Goal: Information Seeking & Learning: Learn about a topic

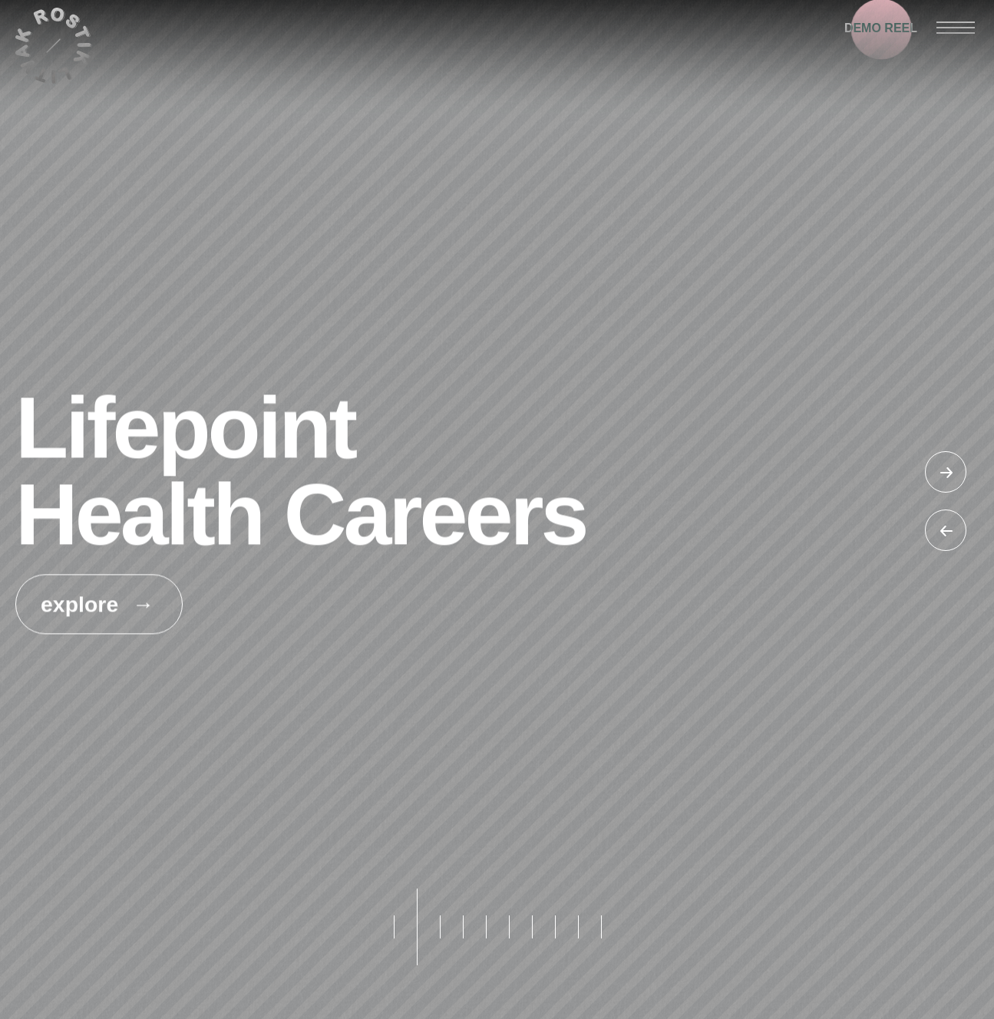
click at [885, 31] on span "DEMO REEL" at bounding box center [880, 28] width 73 height 21
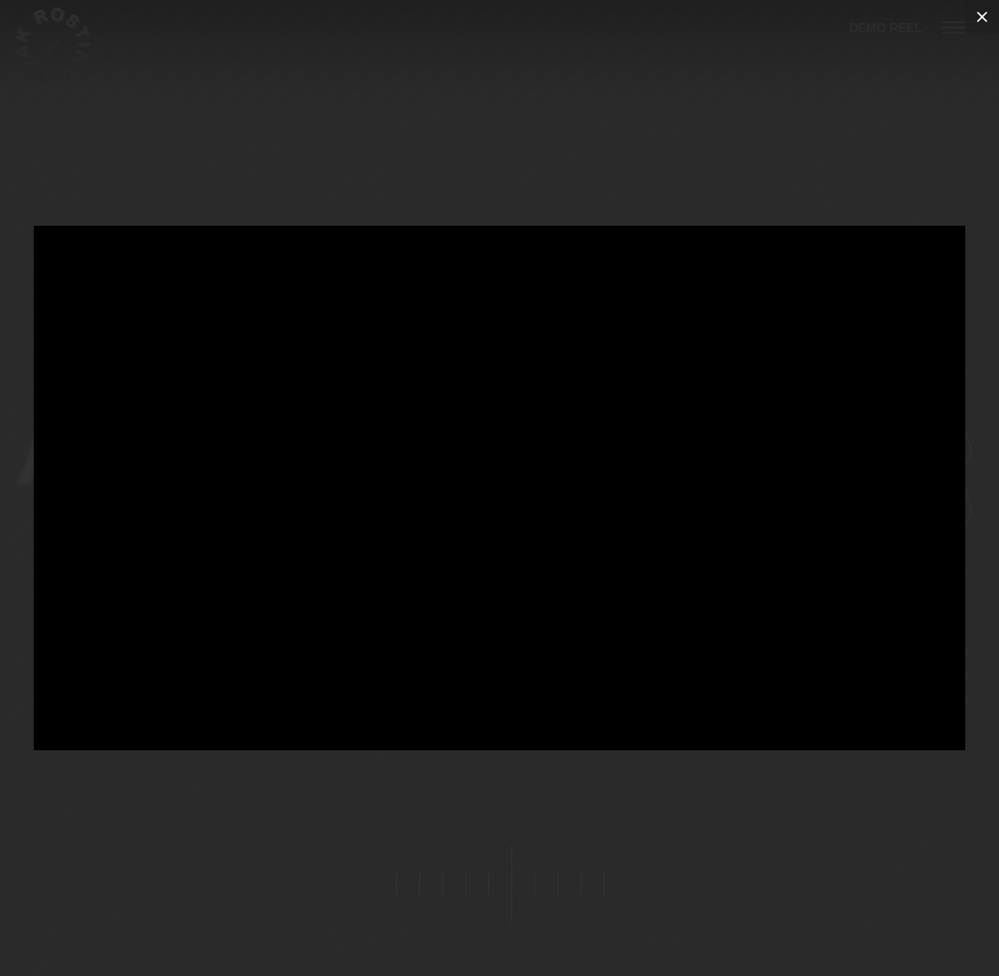
click at [982, 16] on icon at bounding box center [982, 17] width 11 height 11
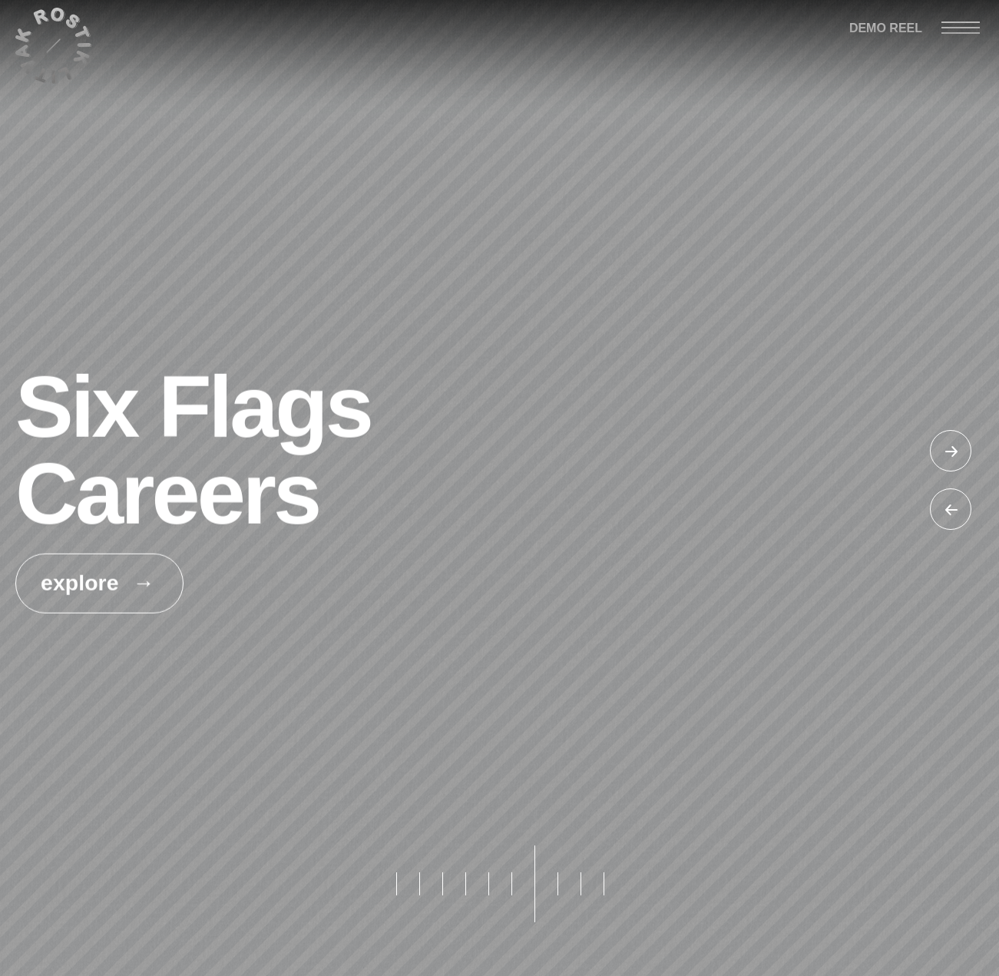
click at [949, 449] on div at bounding box center [953, 453] width 46 height 46
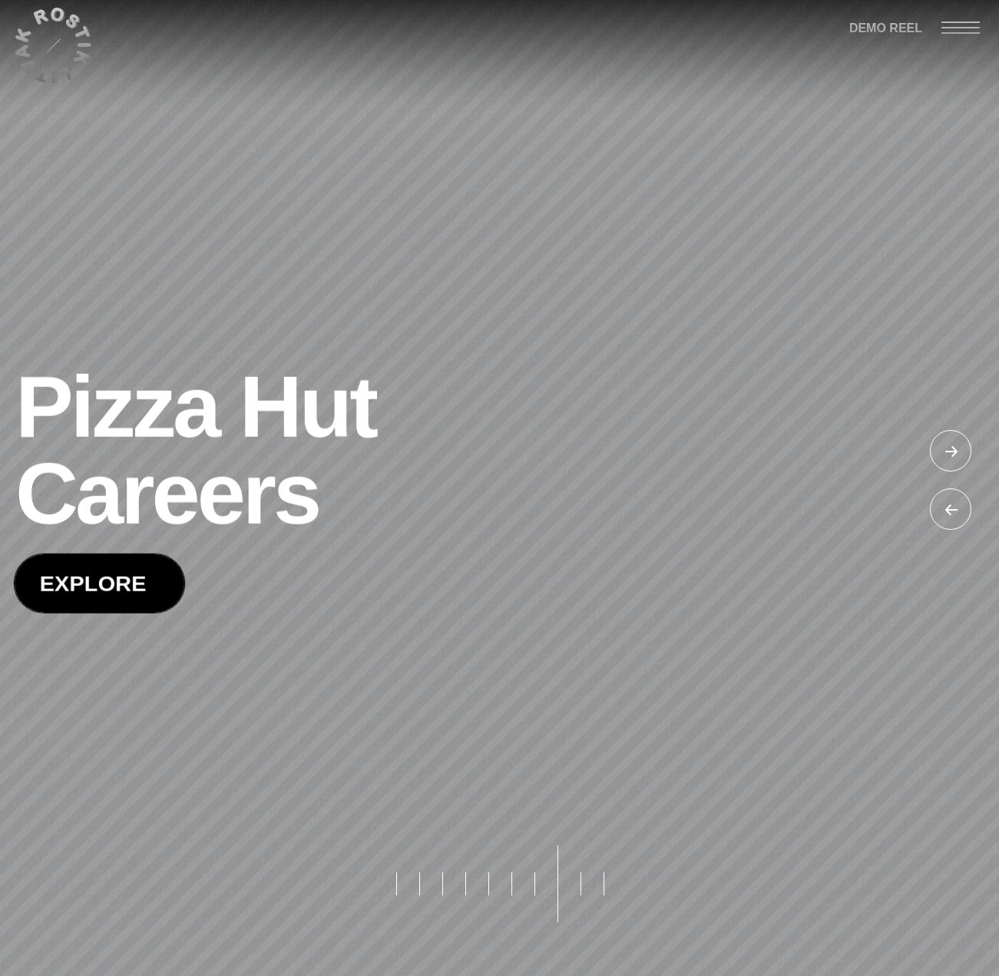
click at [92, 573] on span at bounding box center [100, 583] width 170 height 58
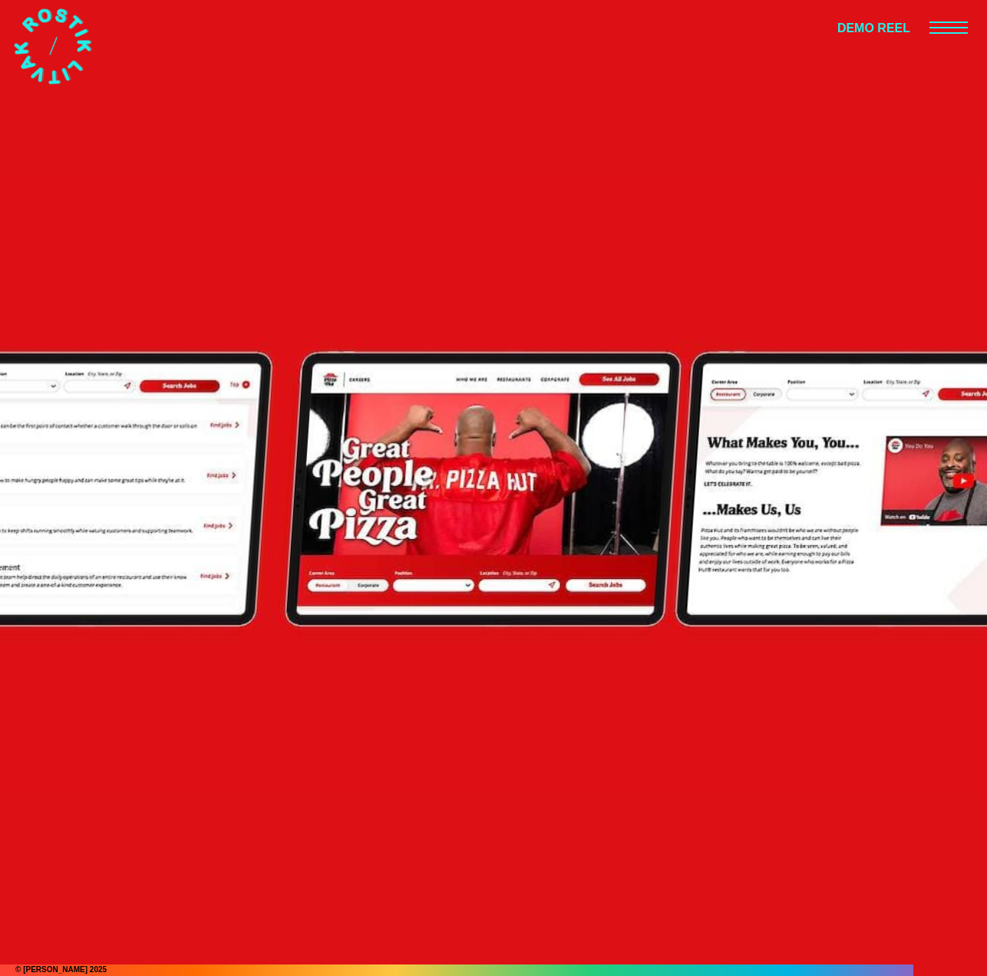
scroll to position [21057, 0]
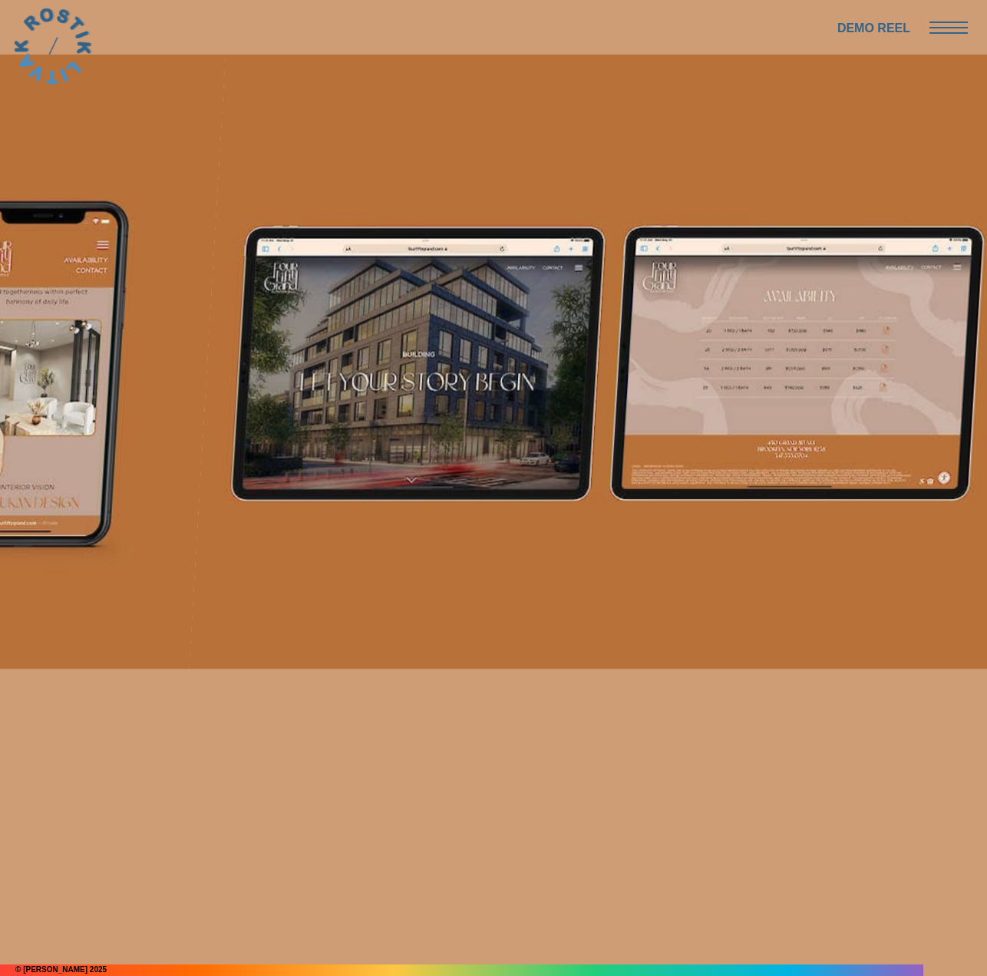
scroll to position [15450, 0]
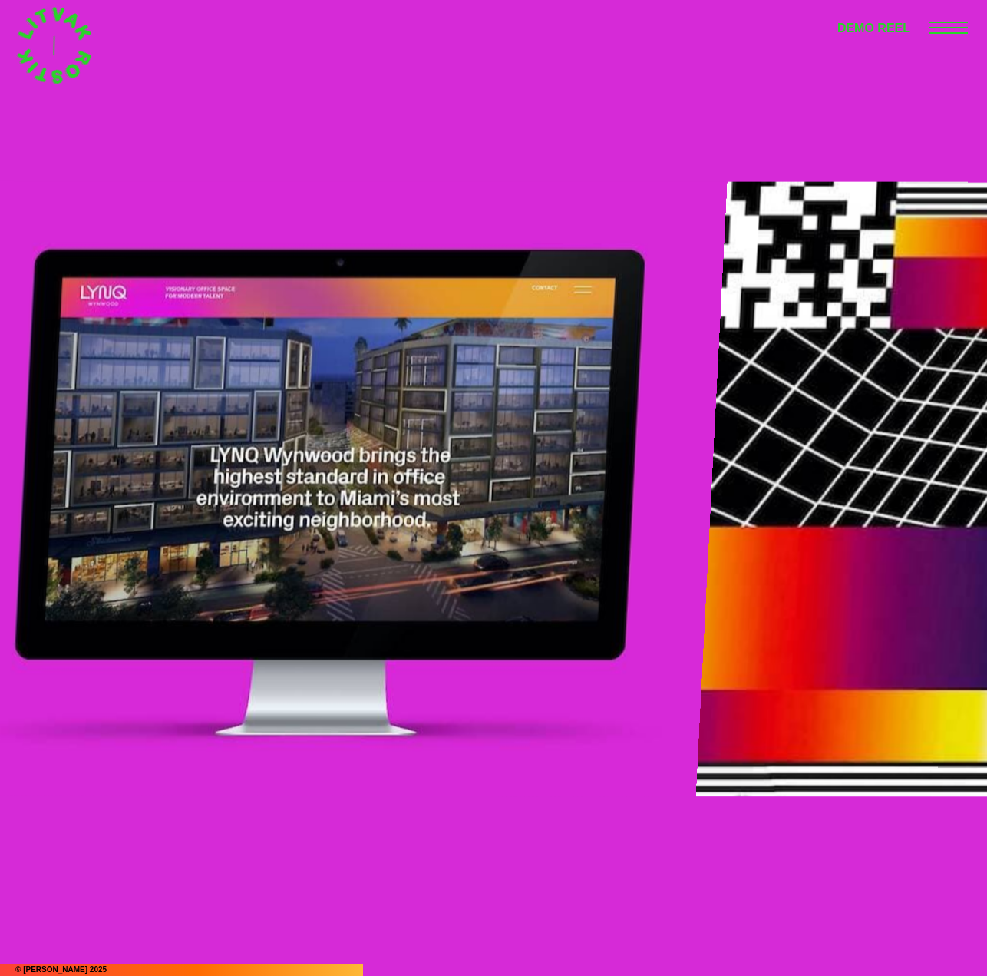
scroll to position [7767, 0]
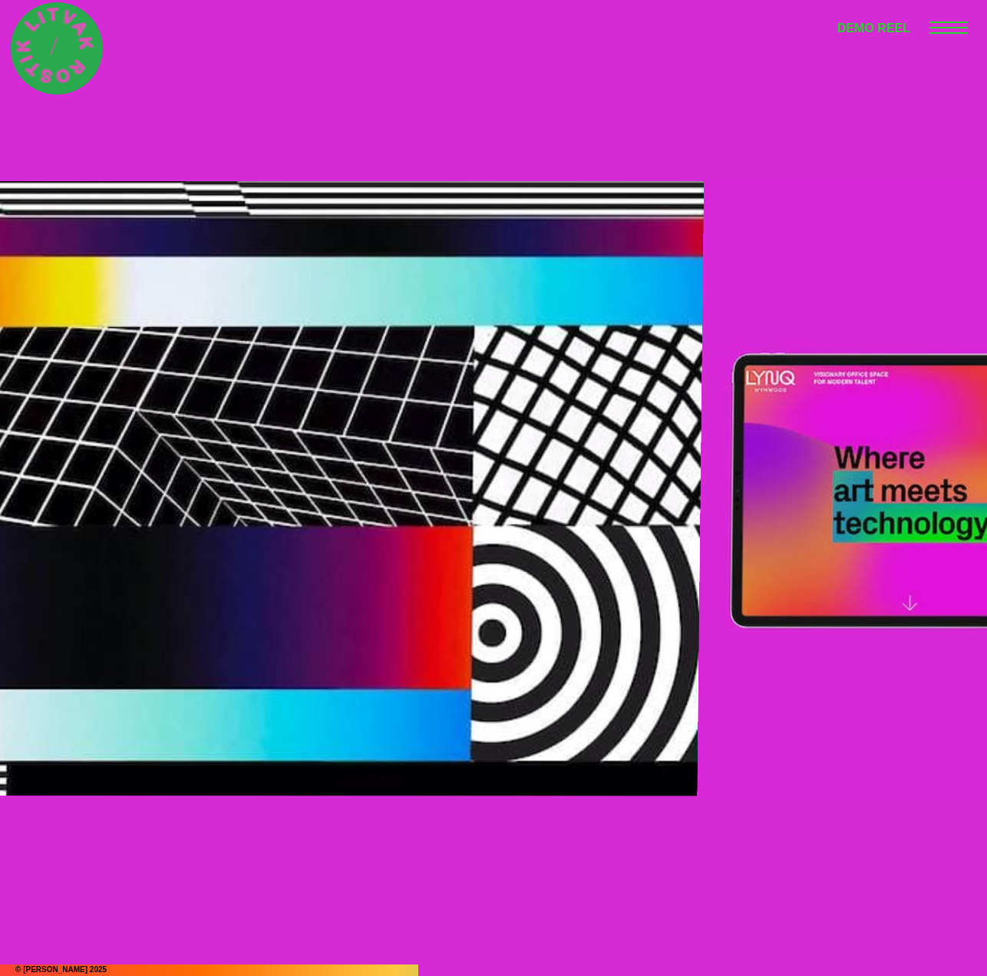
click at [50, 44] on icon at bounding box center [53, 45] width 101 height 101
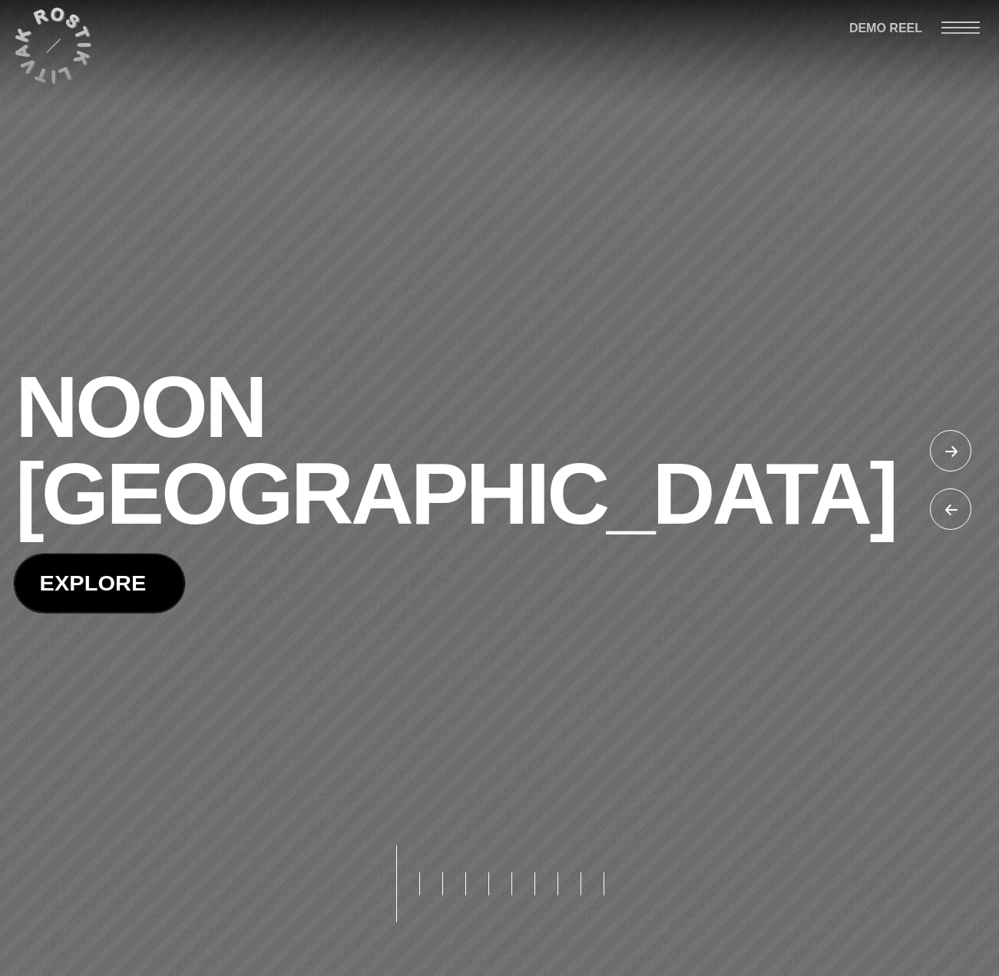
click at [38, 554] on span at bounding box center [100, 583] width 170 height 58
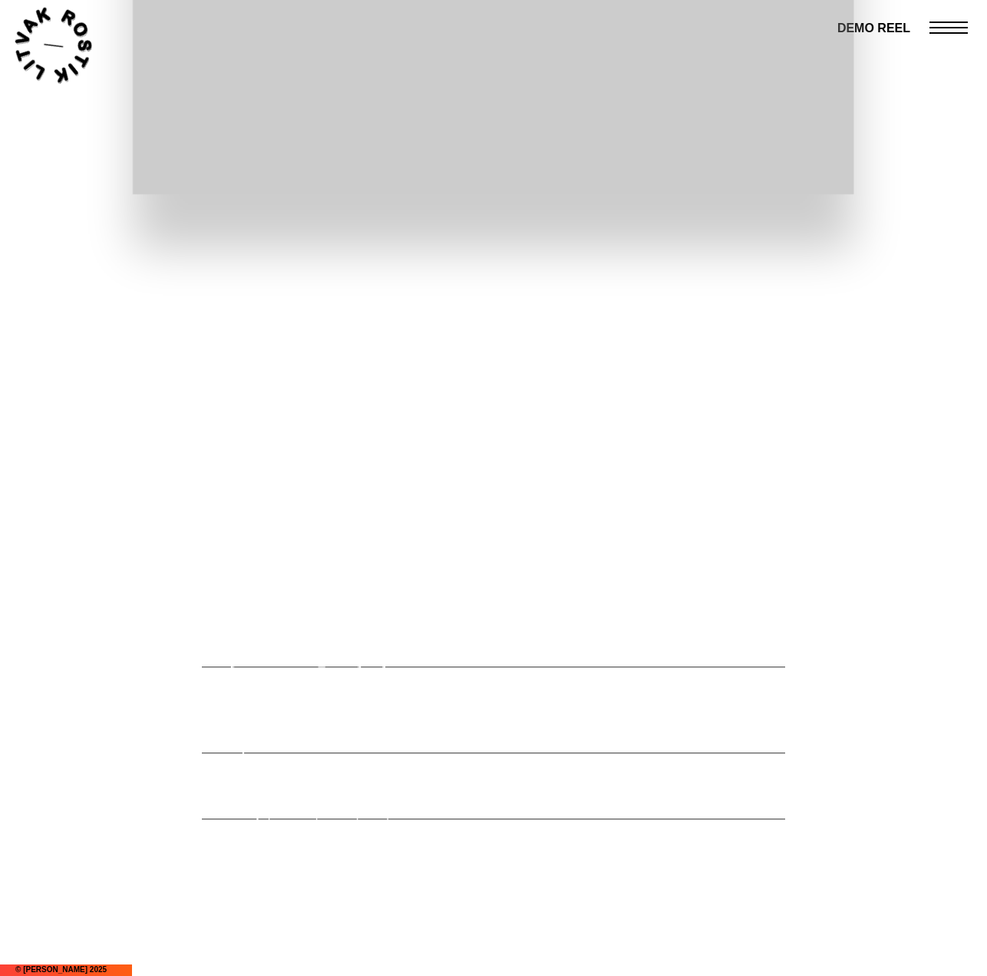
scroll to position [3084, 0]
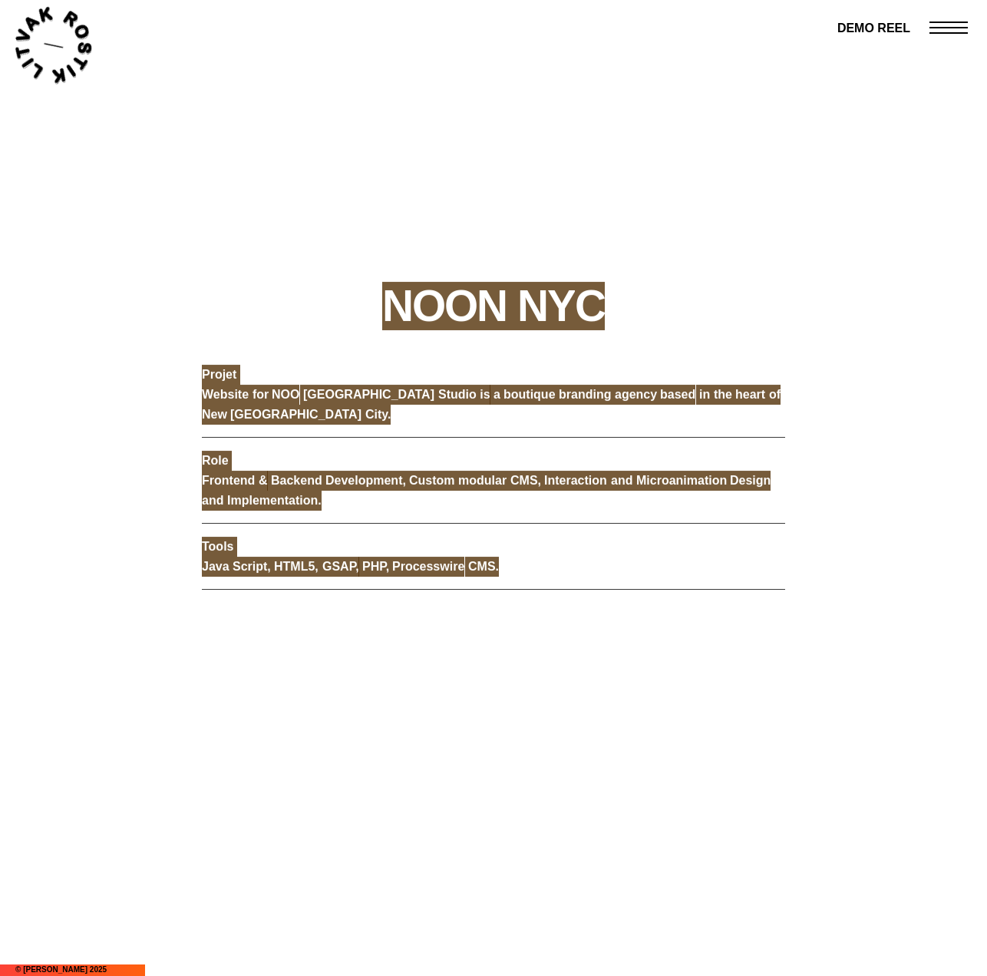
drag, startPoint x: 212, startPoint y: 246, endPoint x: 616, endPoint y: 583, distance: 526.5
click at [182, 372] on div "N O O N N Y C Projet Website for NOO NYC Studio is a boutique branding agency b…" at bounding box center [493, 680] width 987 height 708
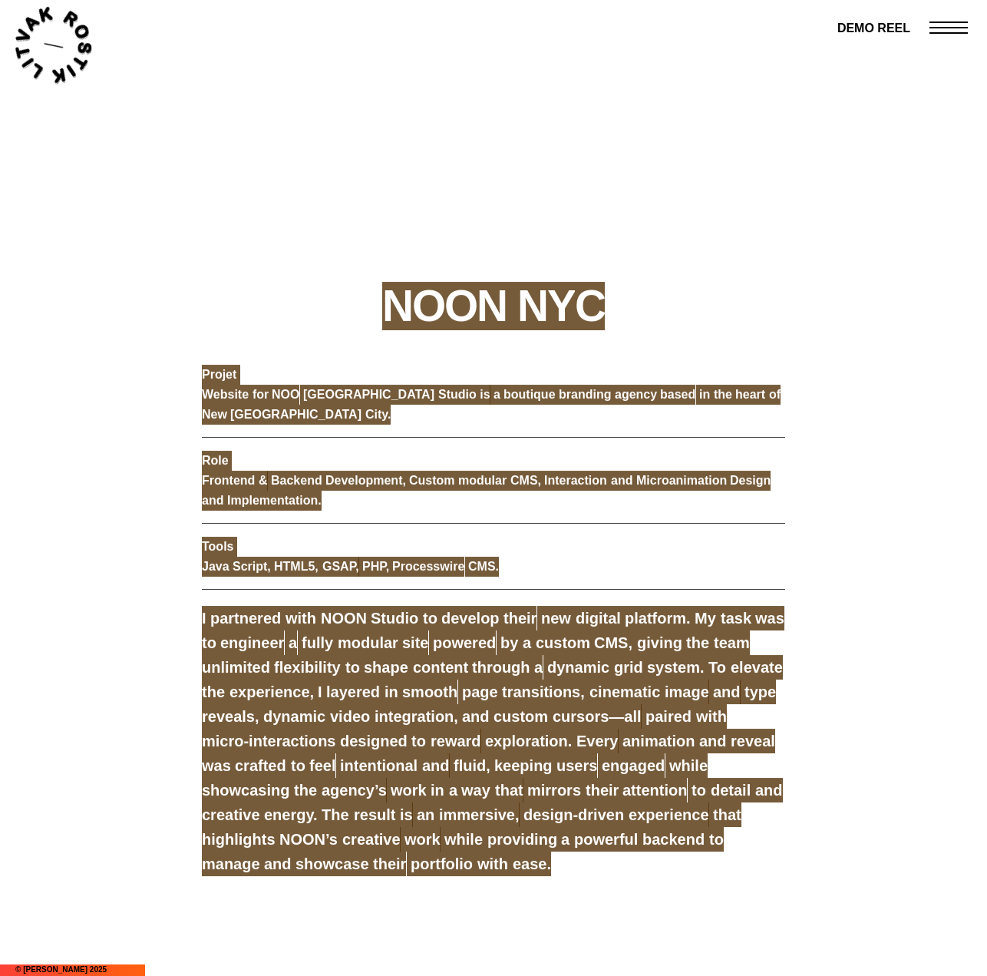
drag, startPoint x: 199, startPoint y: 368, endPoint x: 867, endPoint y: 922, distance: 867.4
click at [867, 922] on div "N O O N N Y C Projet Website for NOO NYC Studio is a boutique branding agency b…" at bounding box center [493, 680] width 987 height 708
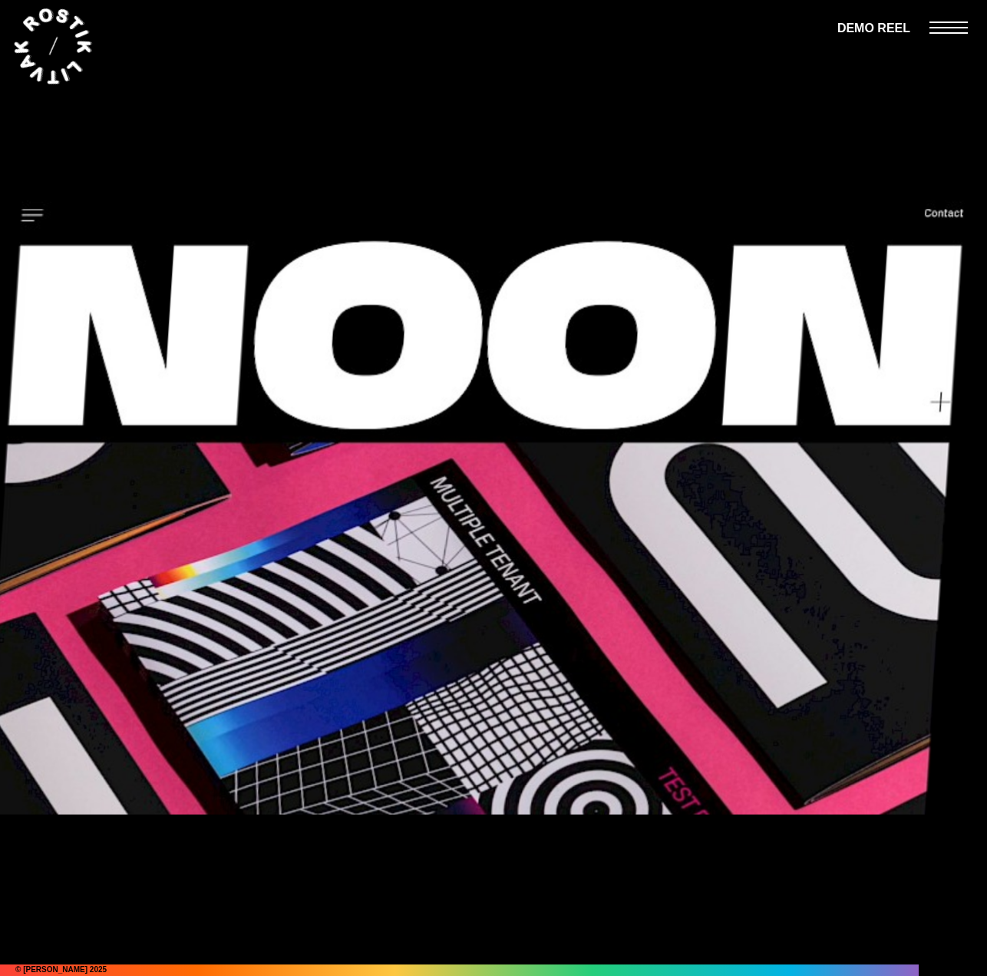
scroll to position [20421, 0]
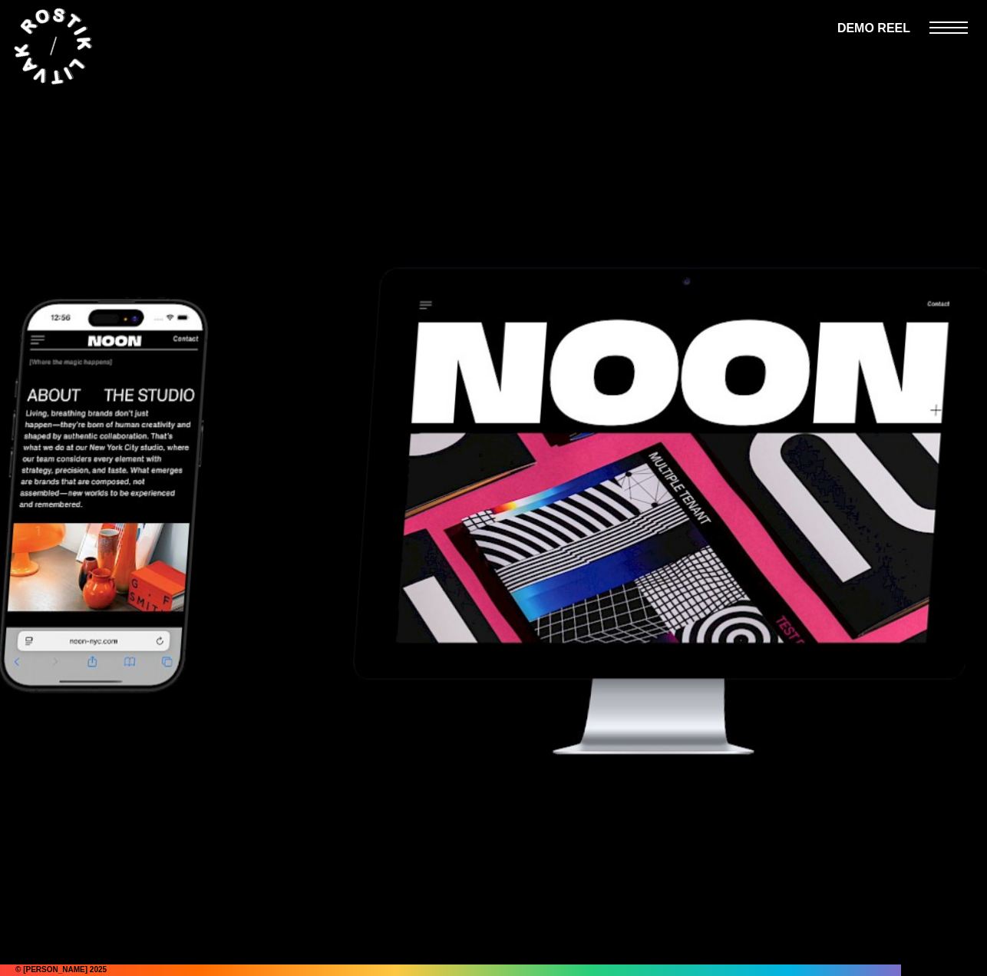
scroll to position [20398, 0]
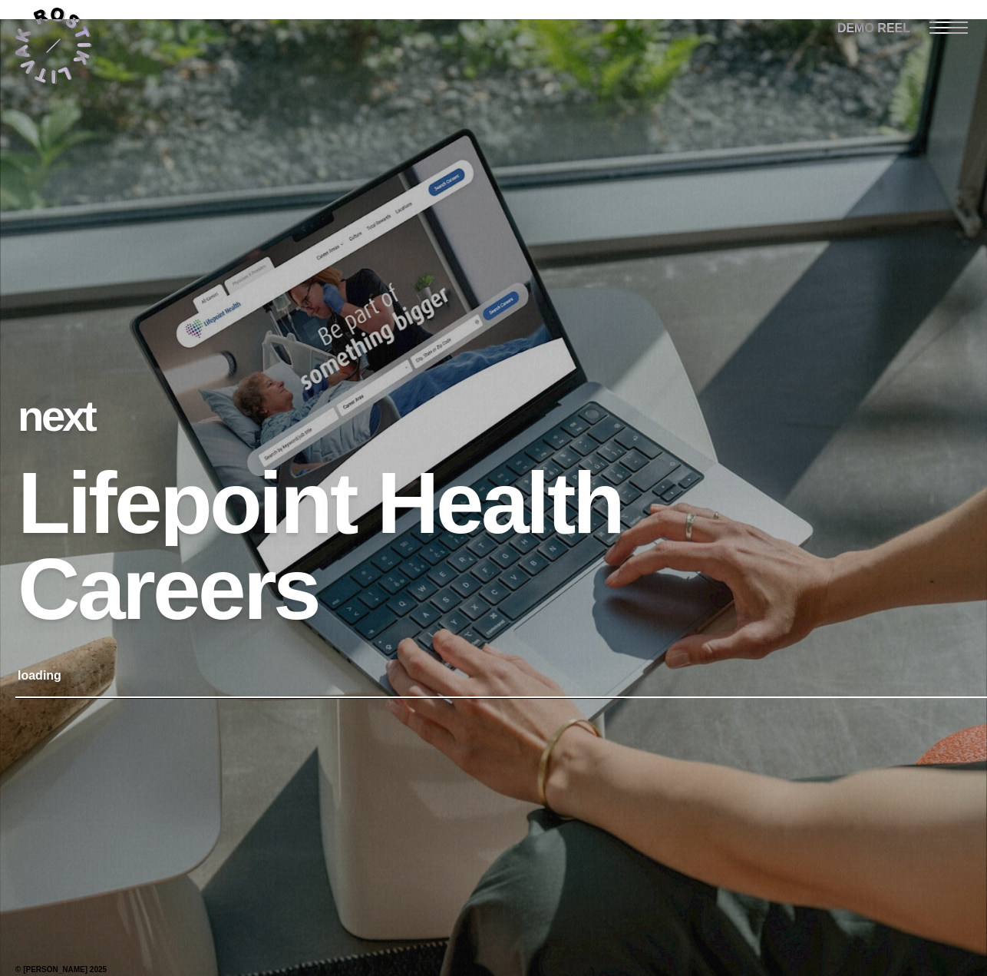
click at [67, 38] on icon at bounding box center [53, 46] width 77 height 76
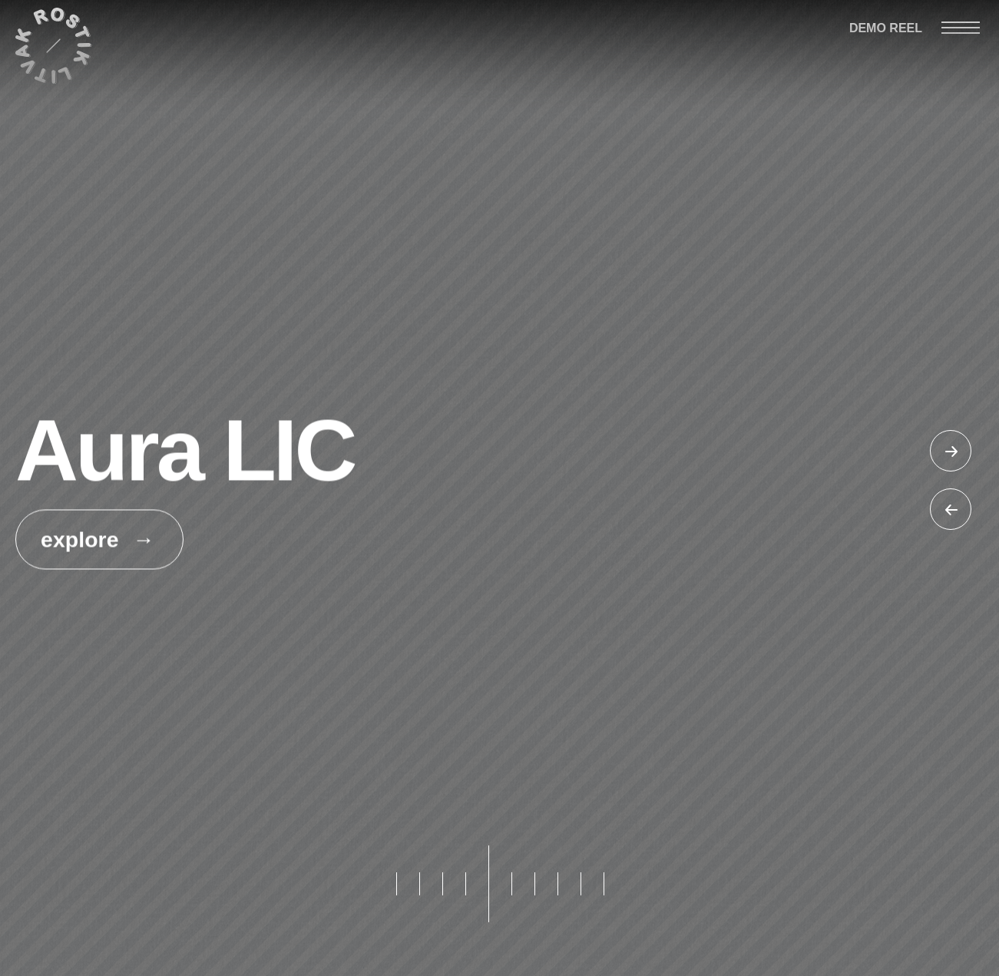
click at [395, 887] on button "pagination button" at bounding box center [396, 883] width 23 height 77
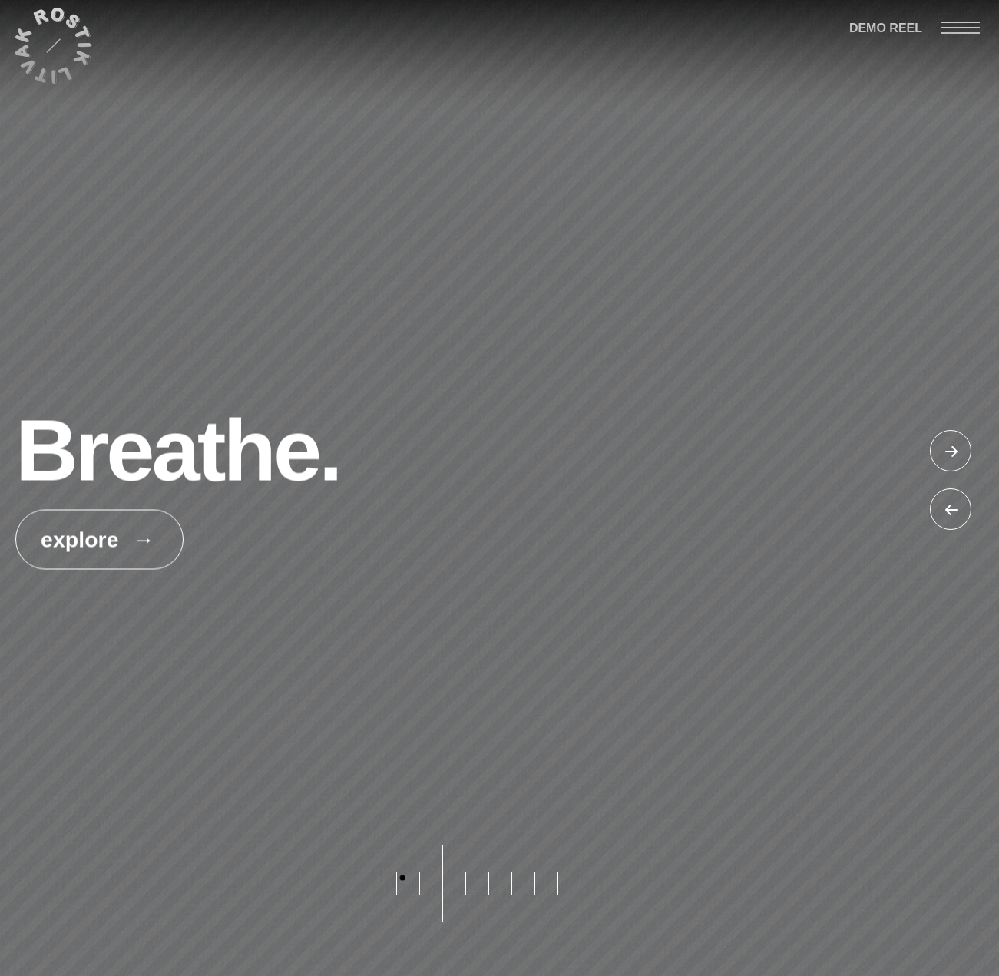
click at [402, 878] on button "pagination button" at bounding box center [396, 883] width 23 height 77
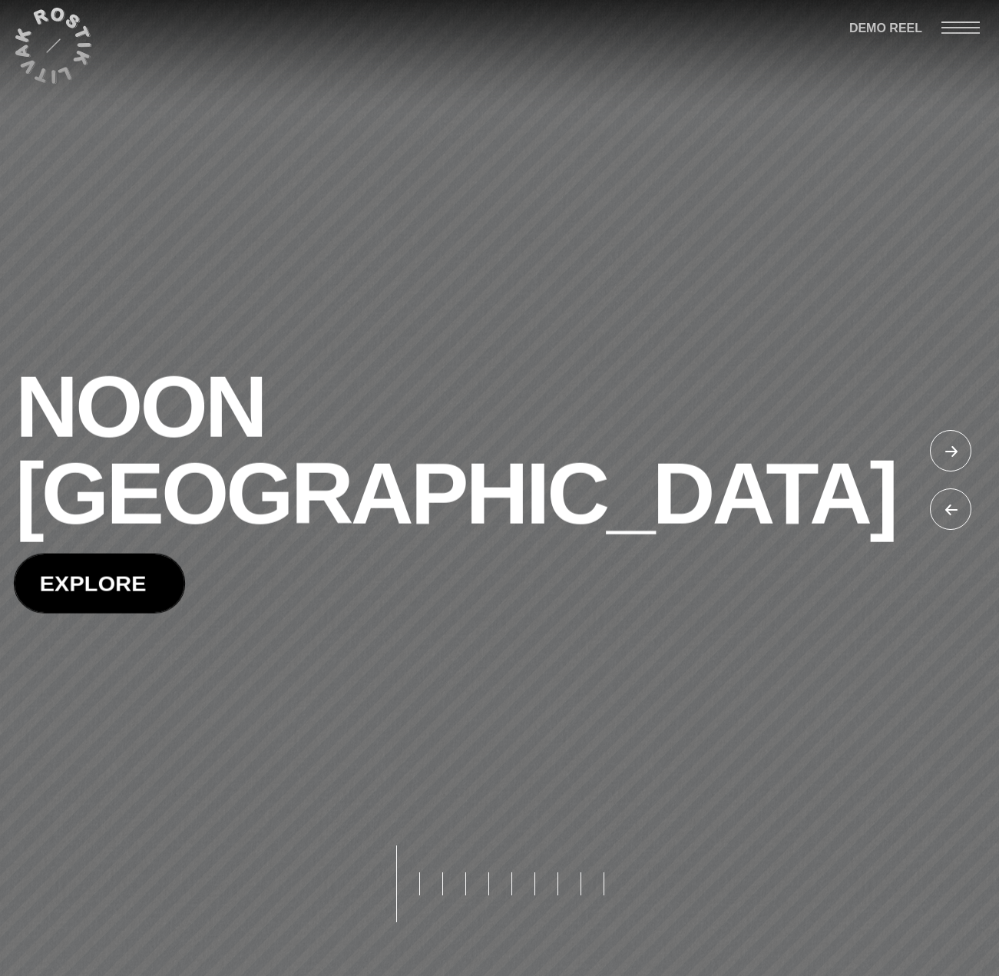
click at [121, 554] on span at bounding box center [100, 583] width 170 height 58
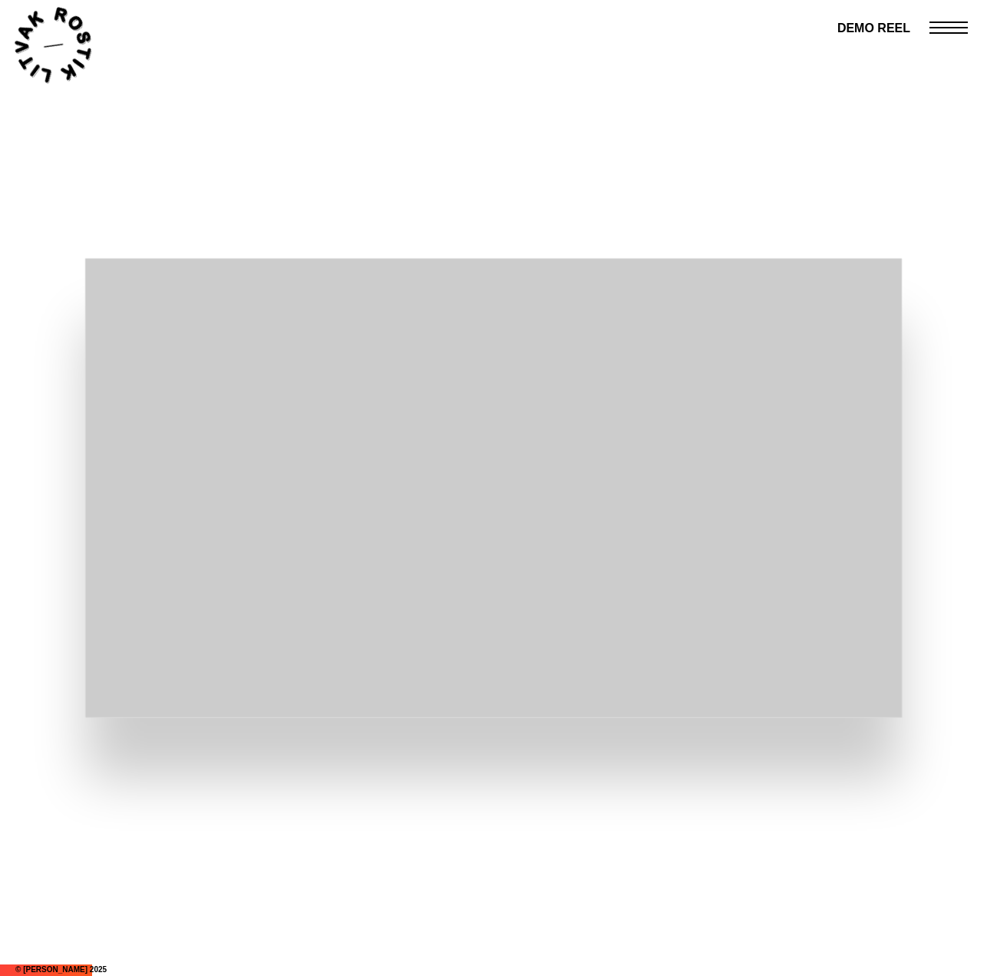
scroll to position [2176, 0]
